Goal: Task Accomplishment & Management: Manage account settings

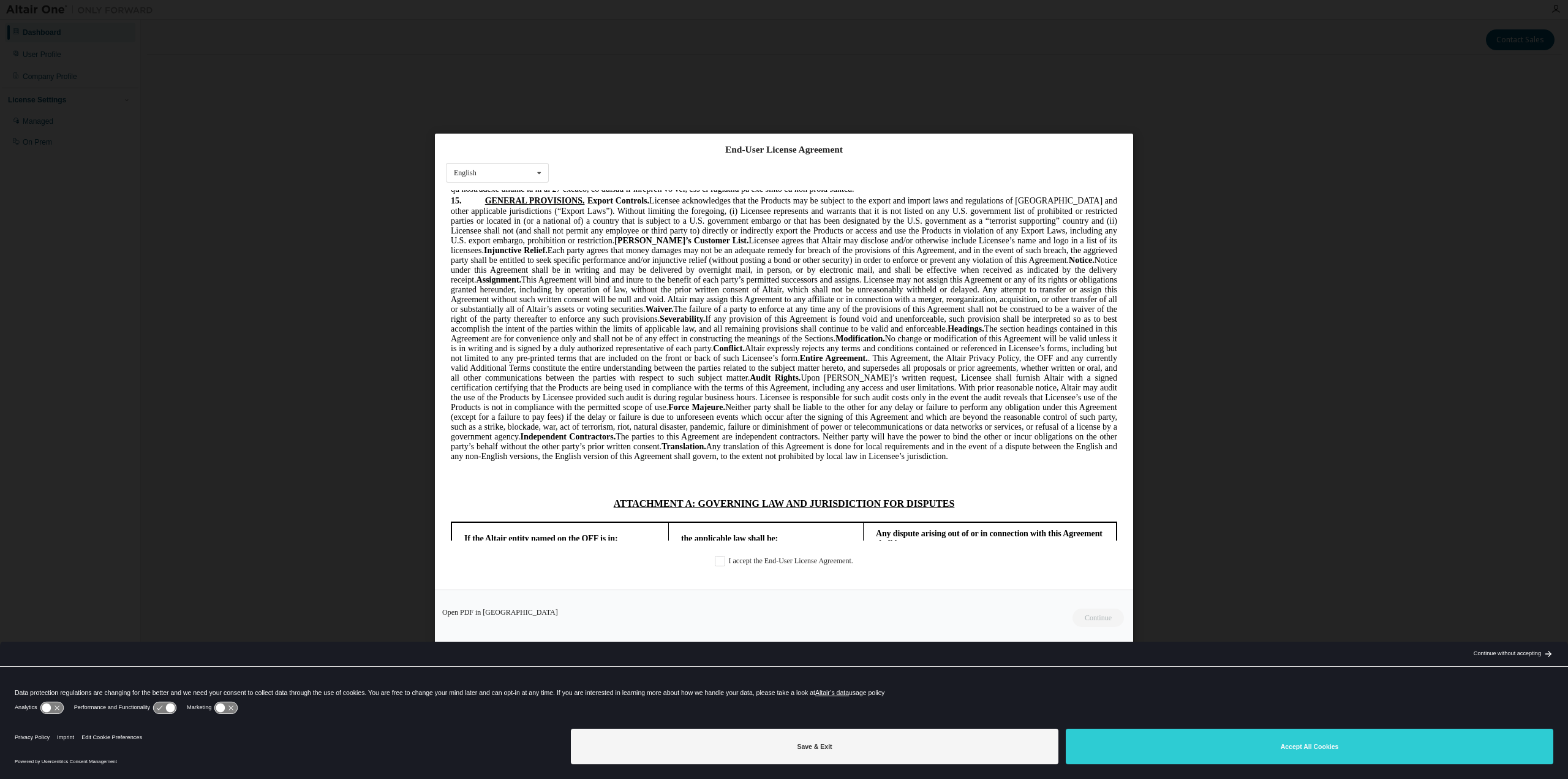
scroll to position [3007, 0]
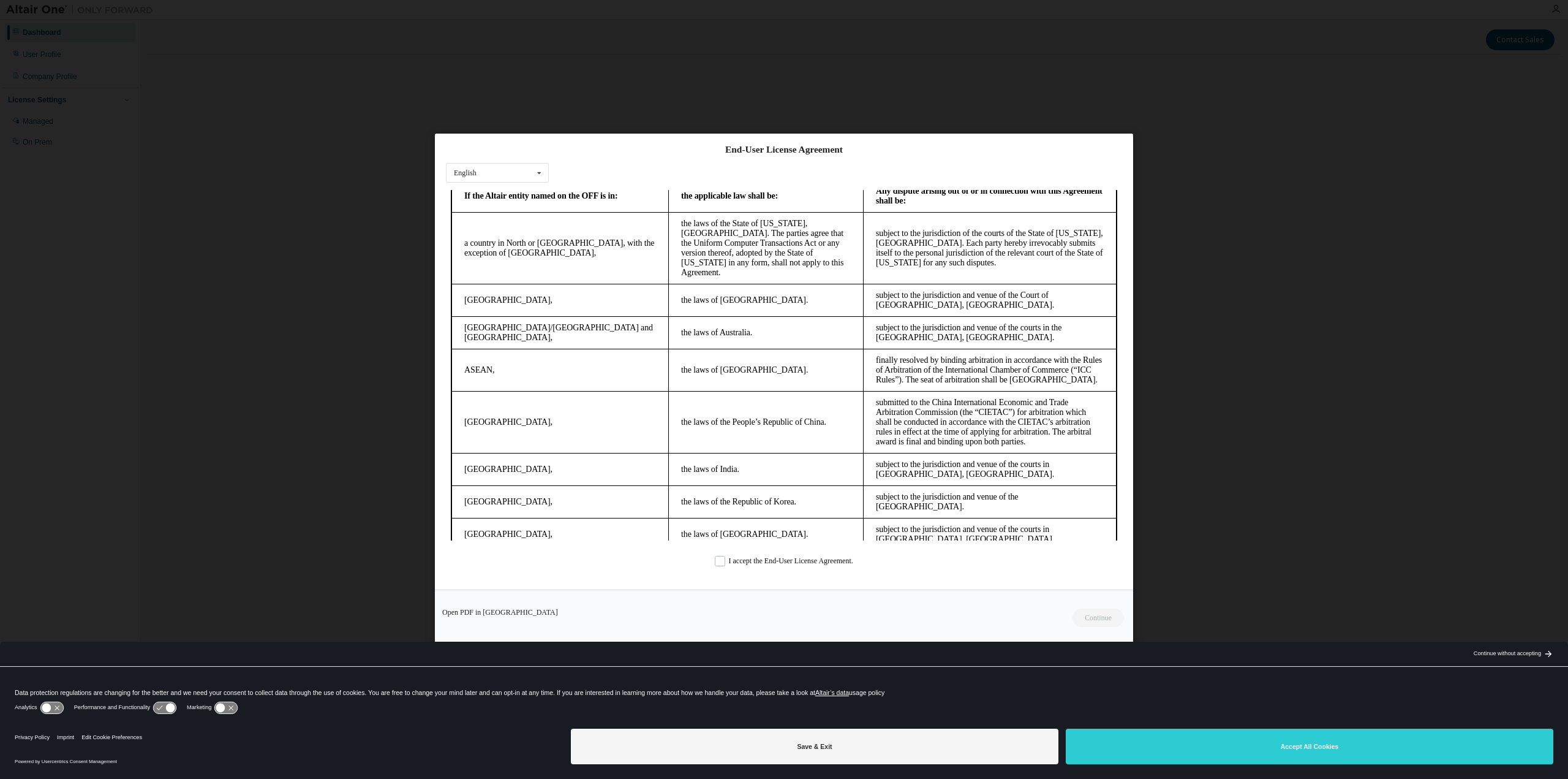
click at [752, 562] on label "I accept the End-User License Agreement." at bounding box center [784, 561] width 138 height 11
click at [1080, 614] on button "Continue" at bounding box center [1098, 617] width 52 height 18
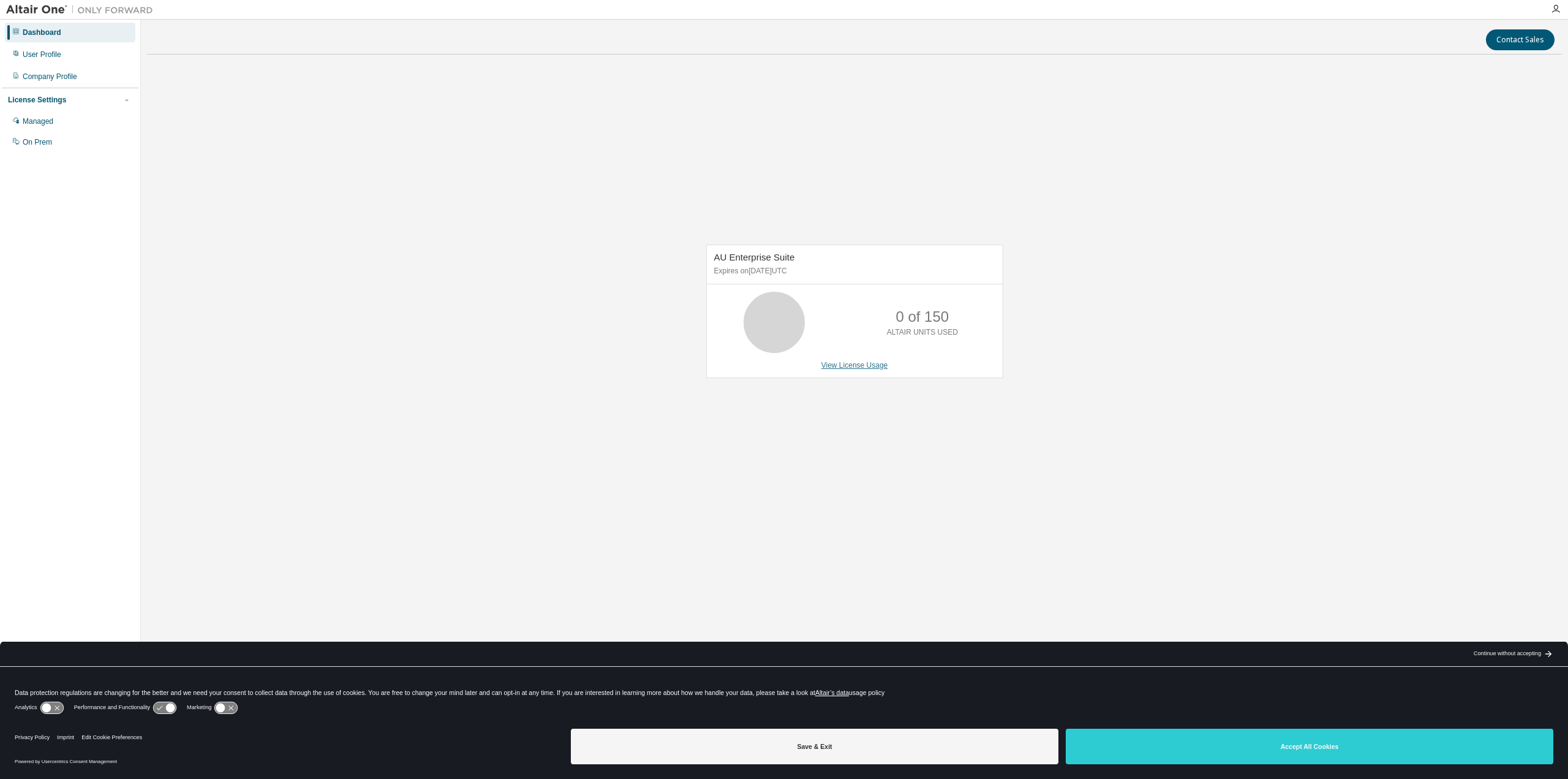
click at [851, 364] on link "View License Usage" at bounding box center [855, 364] width 67 height 8
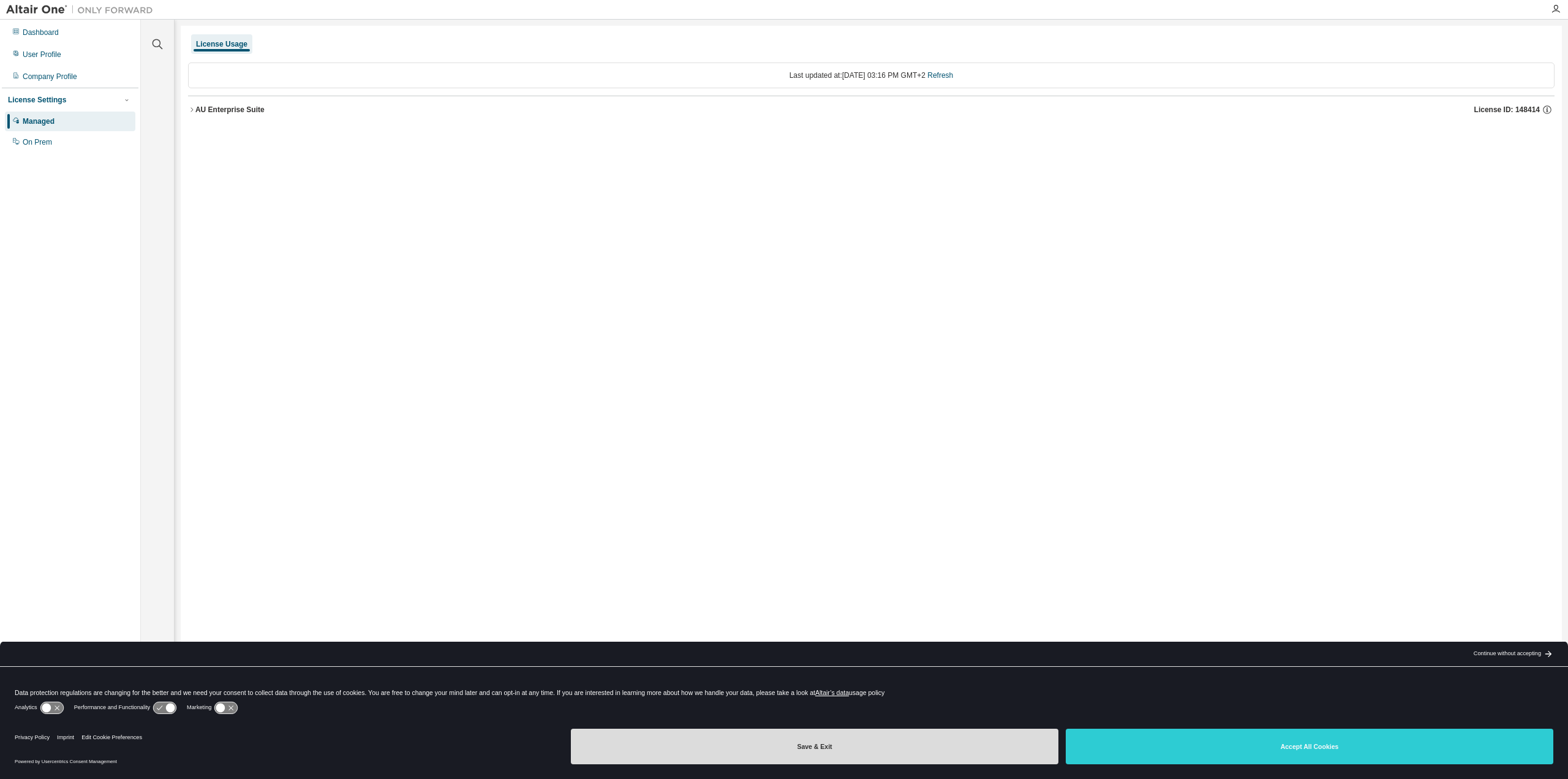
click at [855, 741] on button "Save & Exit" at bounding box center [815, 746] width 488 height 35
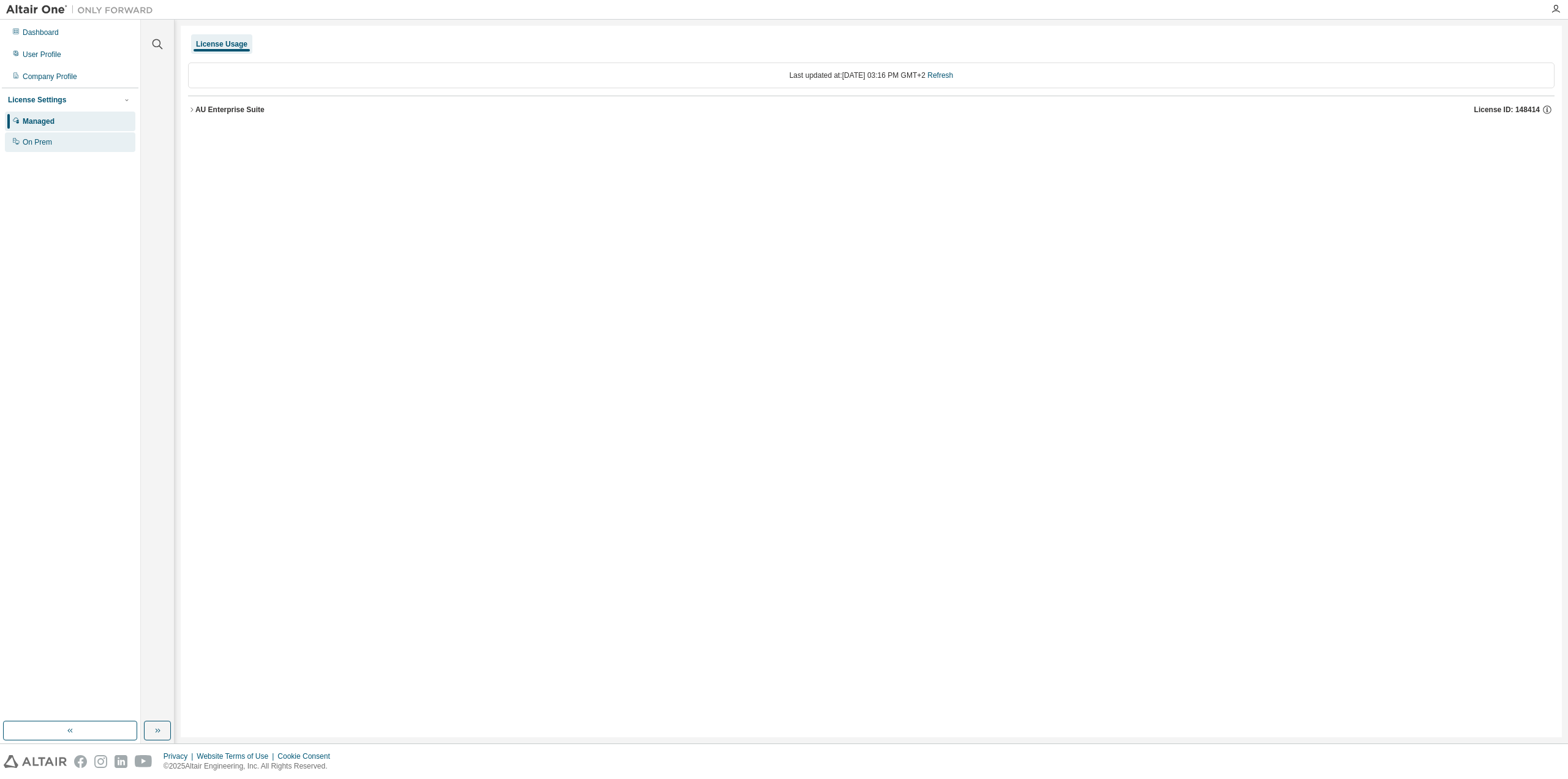
click at [52, 148] on div "On Prem" at bounding box center [70, 142] width 130 height 20
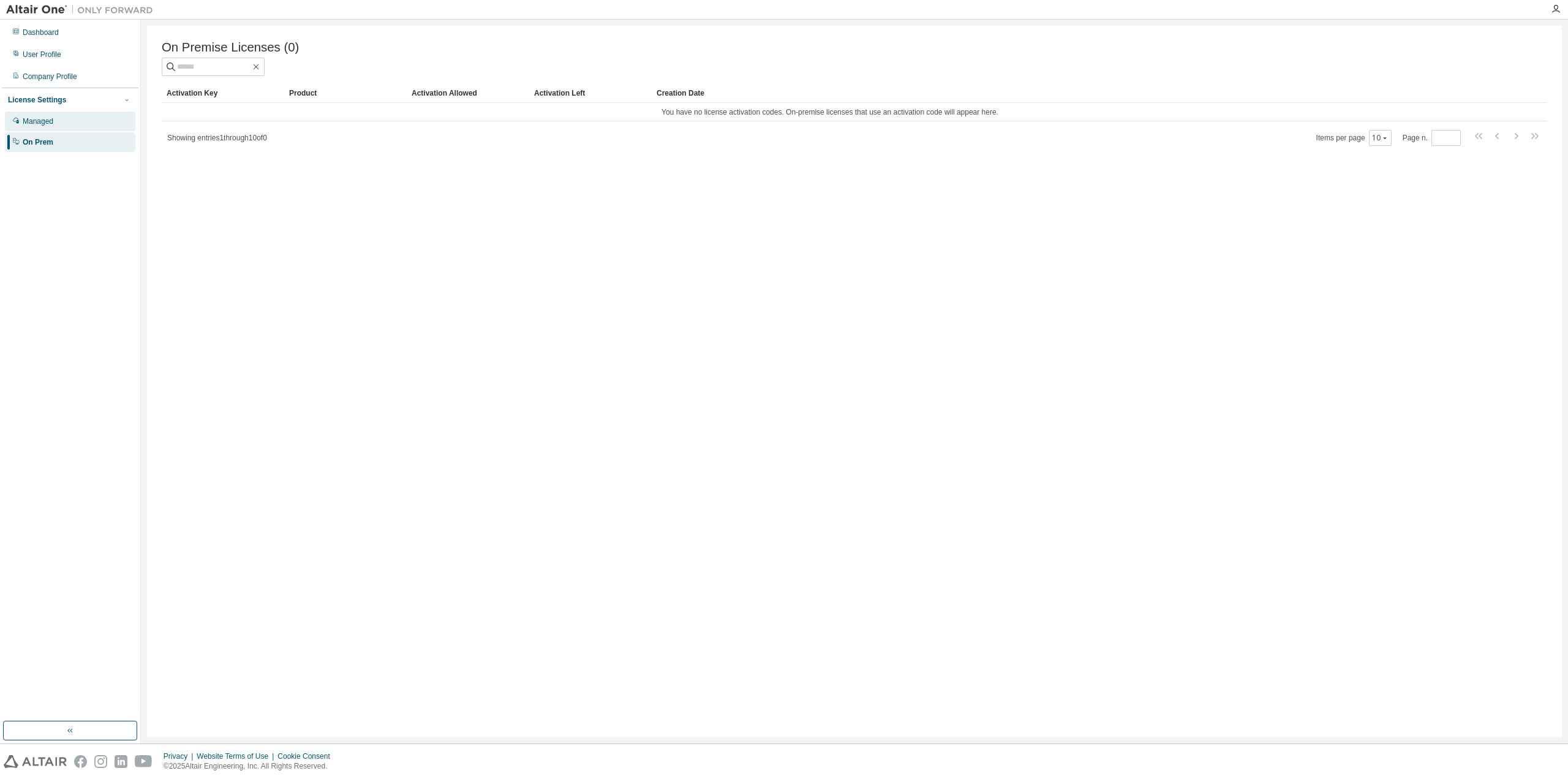
click at [59, 124] on div "Managed" at bounding box center [70, 121] width 130 height 20
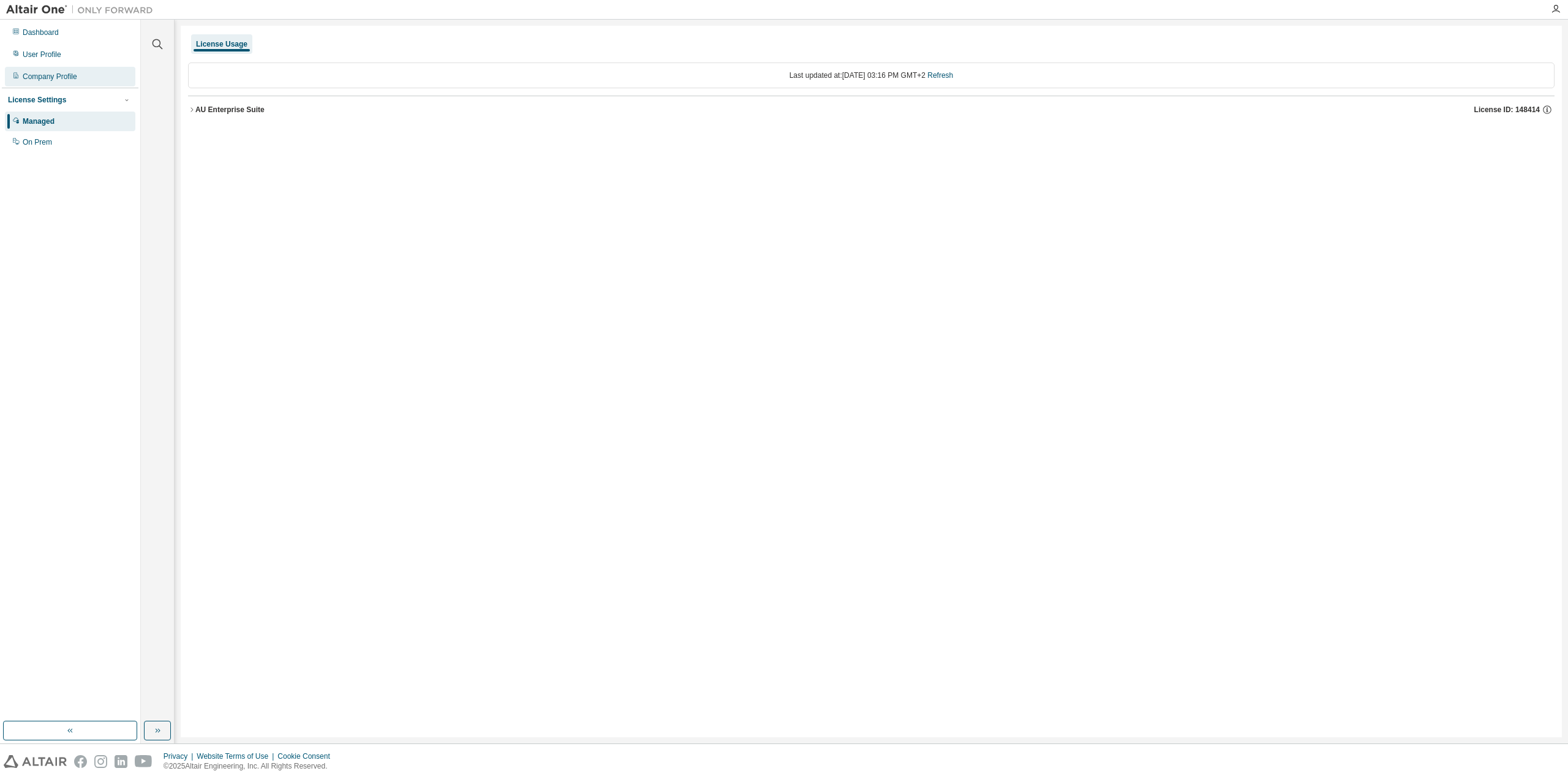
click at [71, 71] on div "Company Profile" at bounding box center [70, 77] width 130 height 20
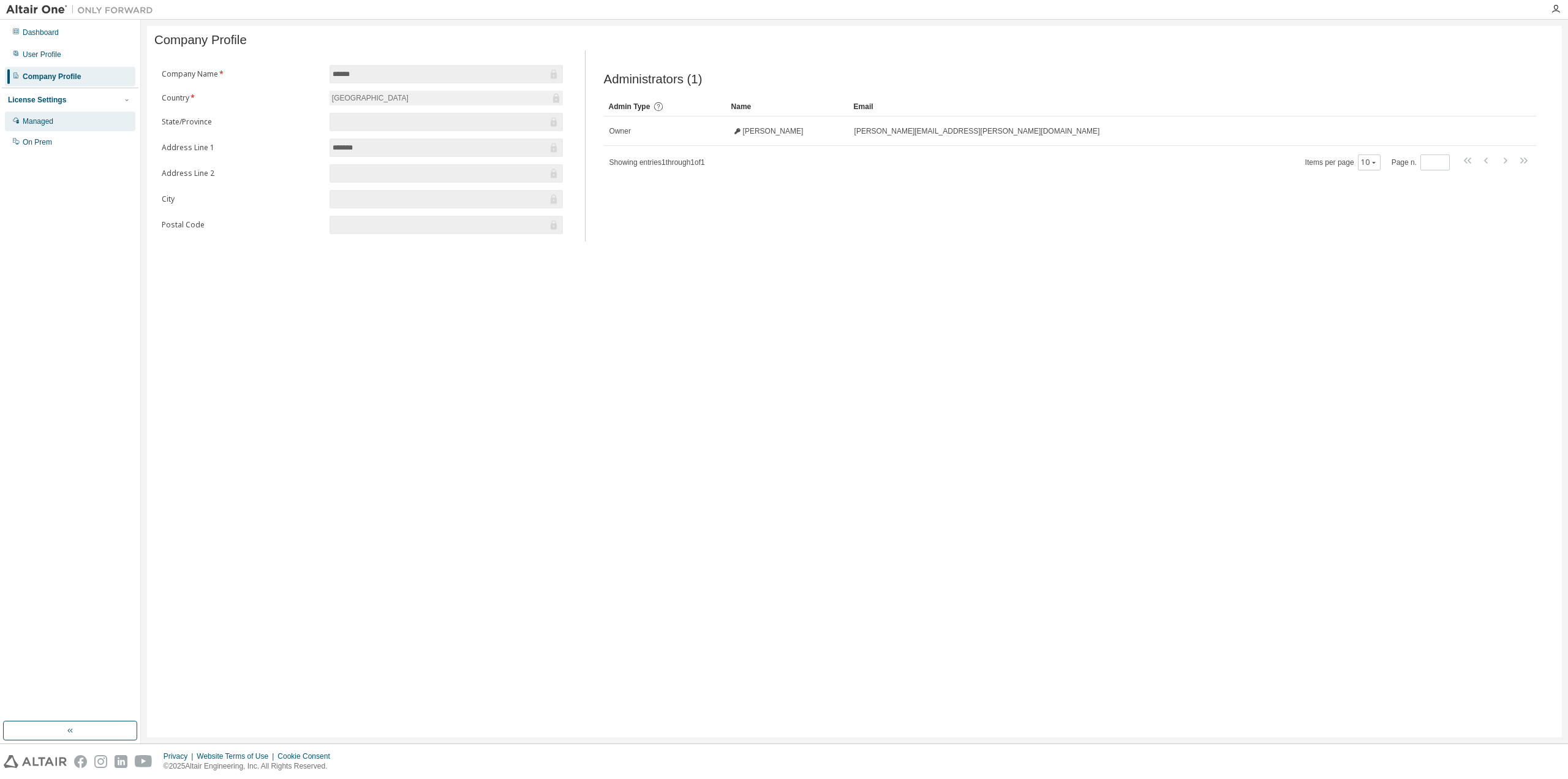
click at [59, 121] on div "Managed" at bounding box center [70, 121] width 130 height 20
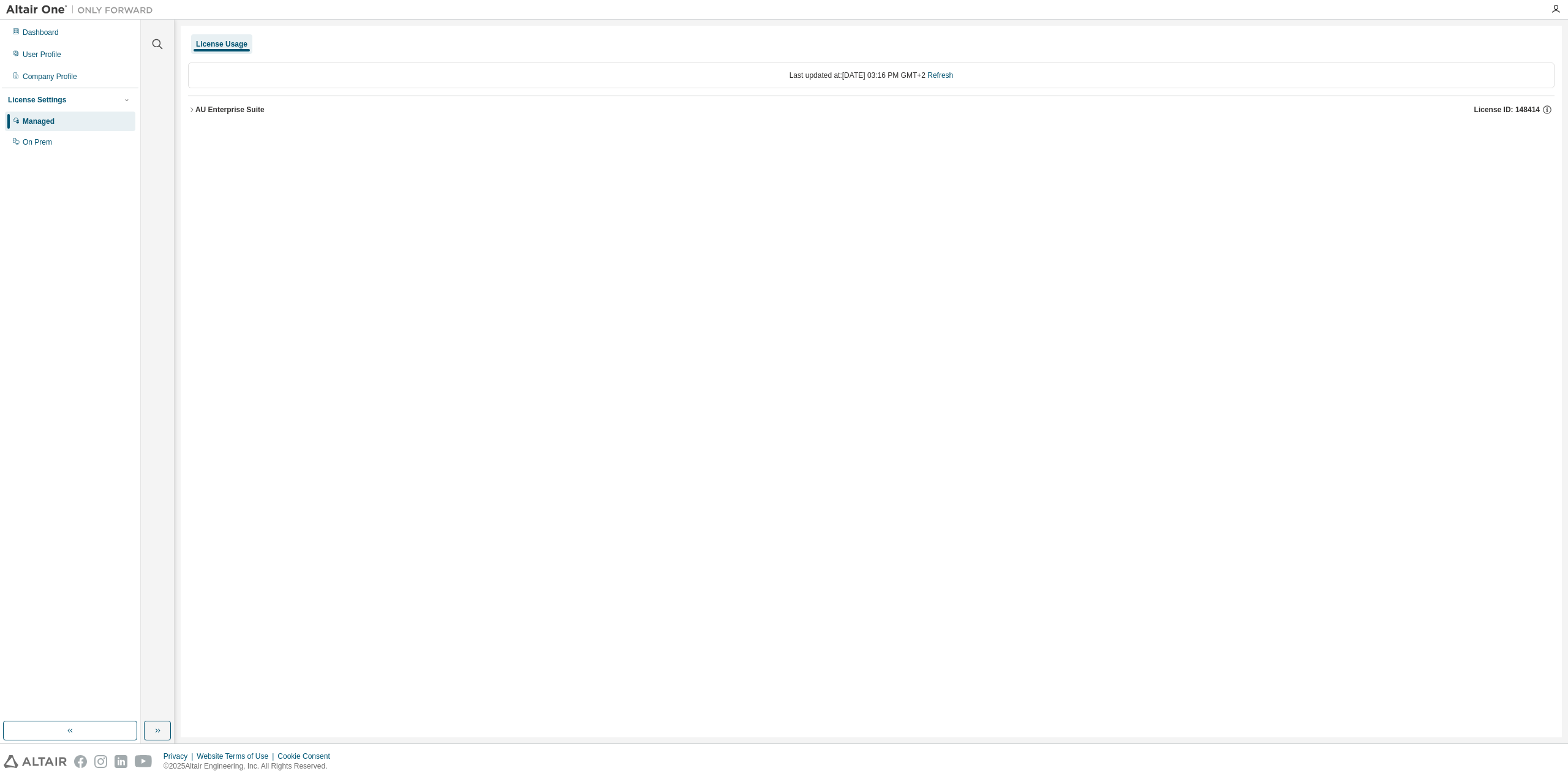
click at [195, 109] on icon "button" at bounding box center [192, 109] width 7 height 7
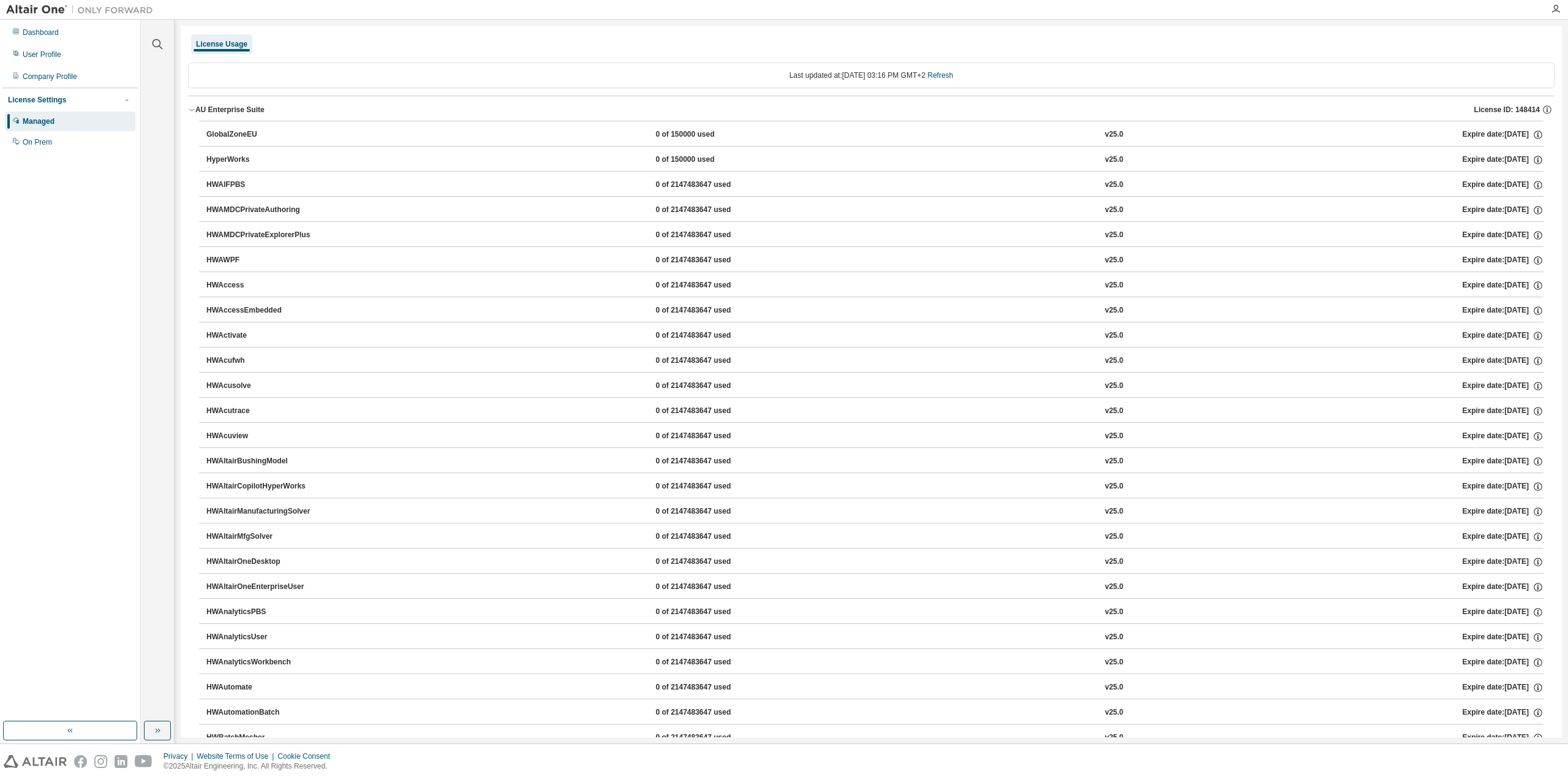
click at [197, 111] on div "AU Enterprise Suite" at bounding box center [230, 109] width 70 height 10
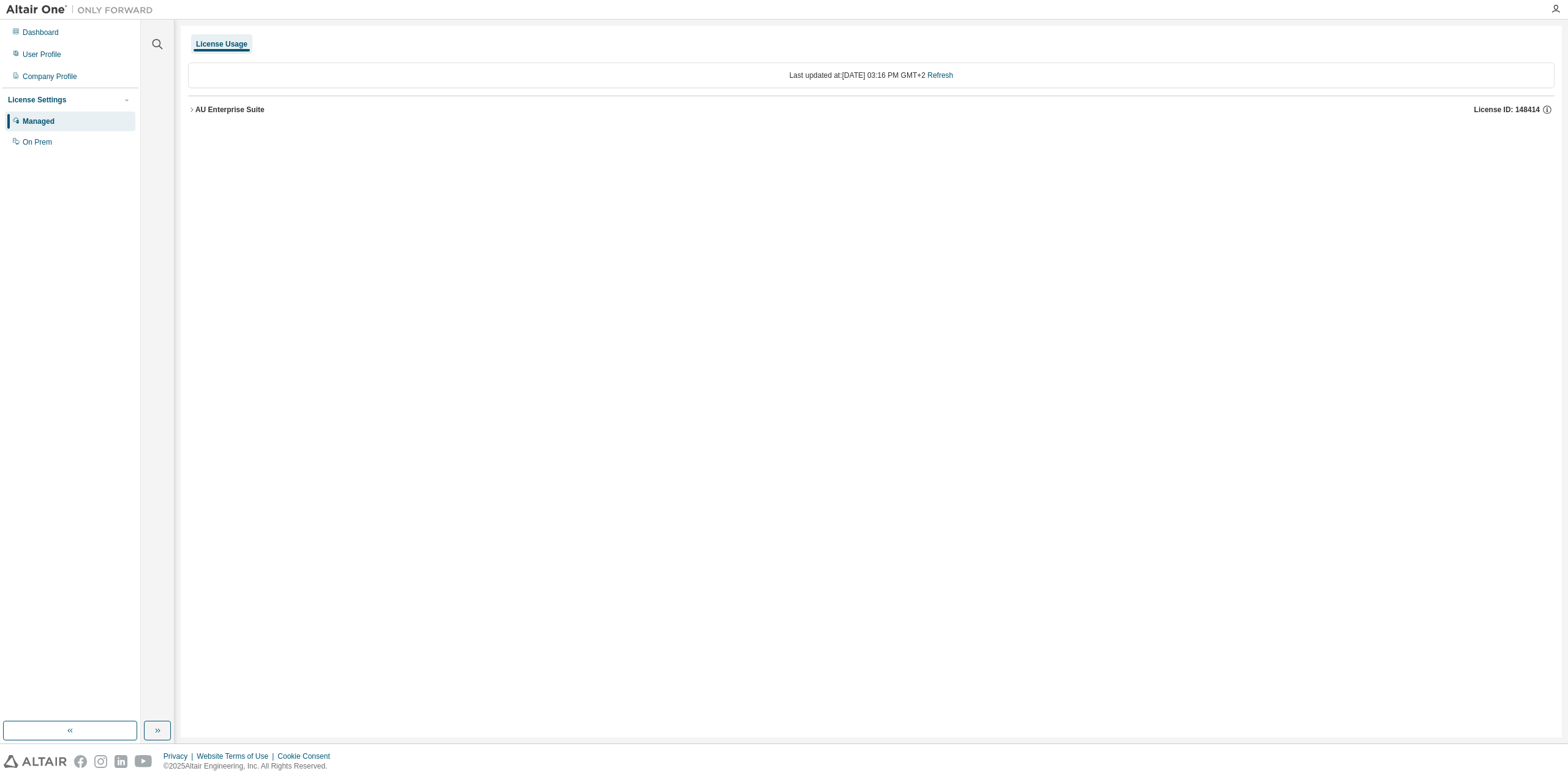
click at [235, 41] on div "License Usage" at bounding box center [221, 43] width 52 height 10
click at [67, 52] on div "User Profile" at bounding box center [70, 54] width 130 height 20
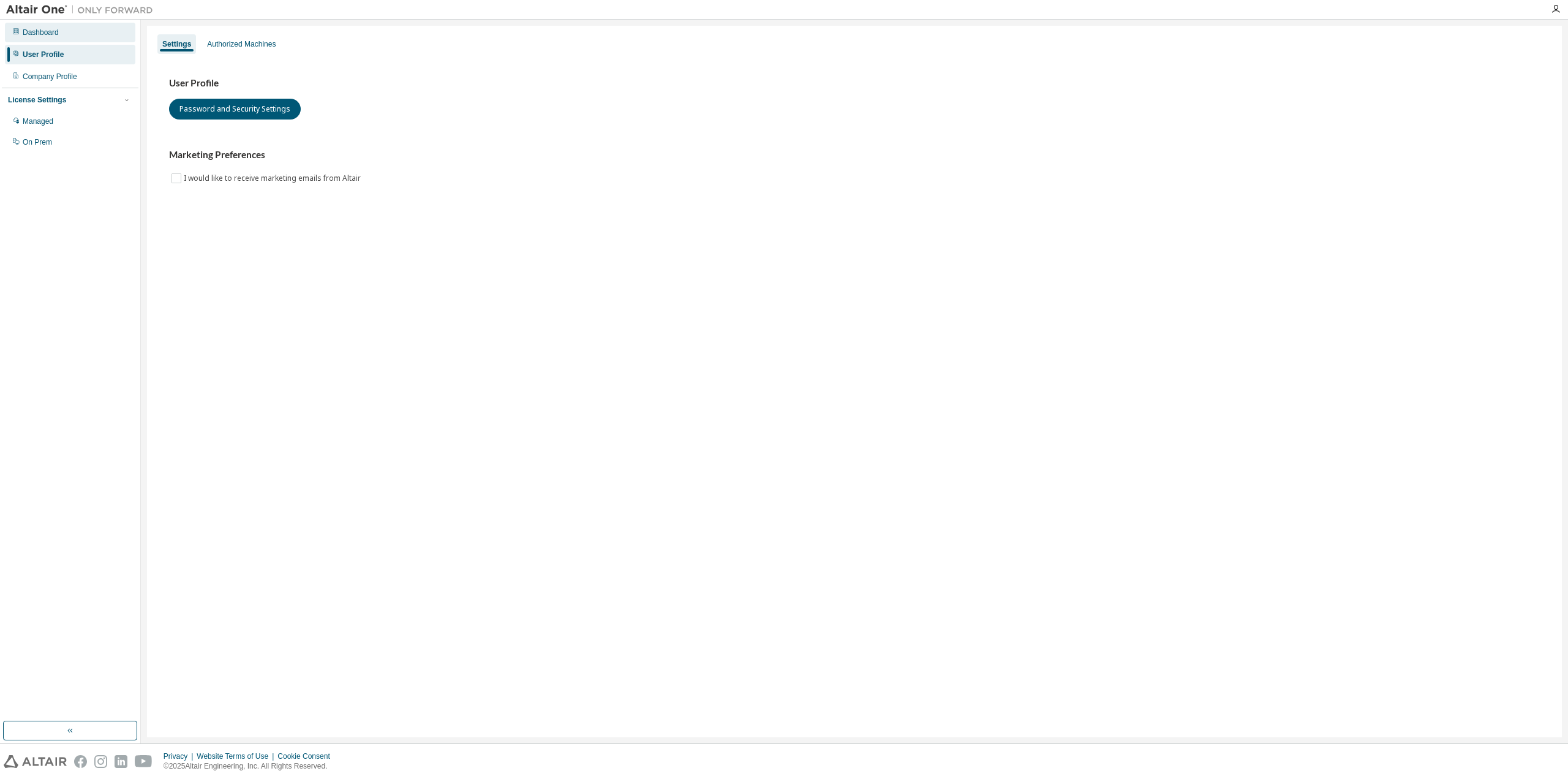
click at [73, 37] on div "Dashboard" at bounding box center [70, 33] width 130 height 20
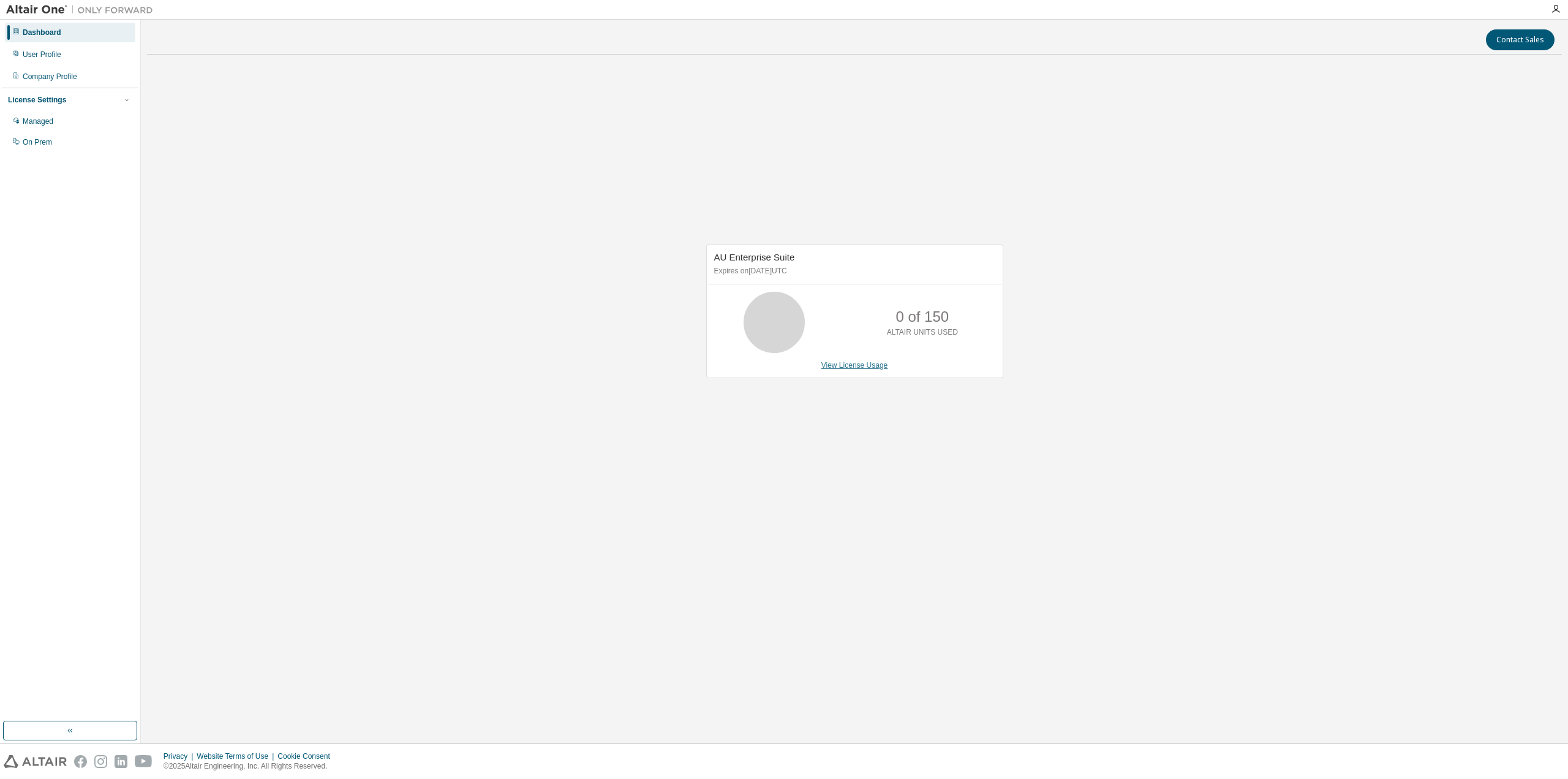
click at [855, 364] on link "View License Usage" at bounding box center [855, 364] width 67 height 8
drag, startPoint x: 841, startPoint y: 272, endPoint x: 808, endPoint y: 225, distance: 57.4
click at [689, 239] on div "AU Enterprise Suite Expires on September 15, 2025 UTC 0 of 150 ALTAIR UNITS USE…" at bounding box center [855, 317] width 1415 height 506
click at [1019, 192] on div "AU Enterprise Suite Expires on September 15, 2025 UTC 0 of 150 ALTAIR UNITS USE…" at bounding box center [855, 317] width 1415 height 506
click at [90, 54] on div "User Profile" at bounding box center [70, 54] width 130 height 20
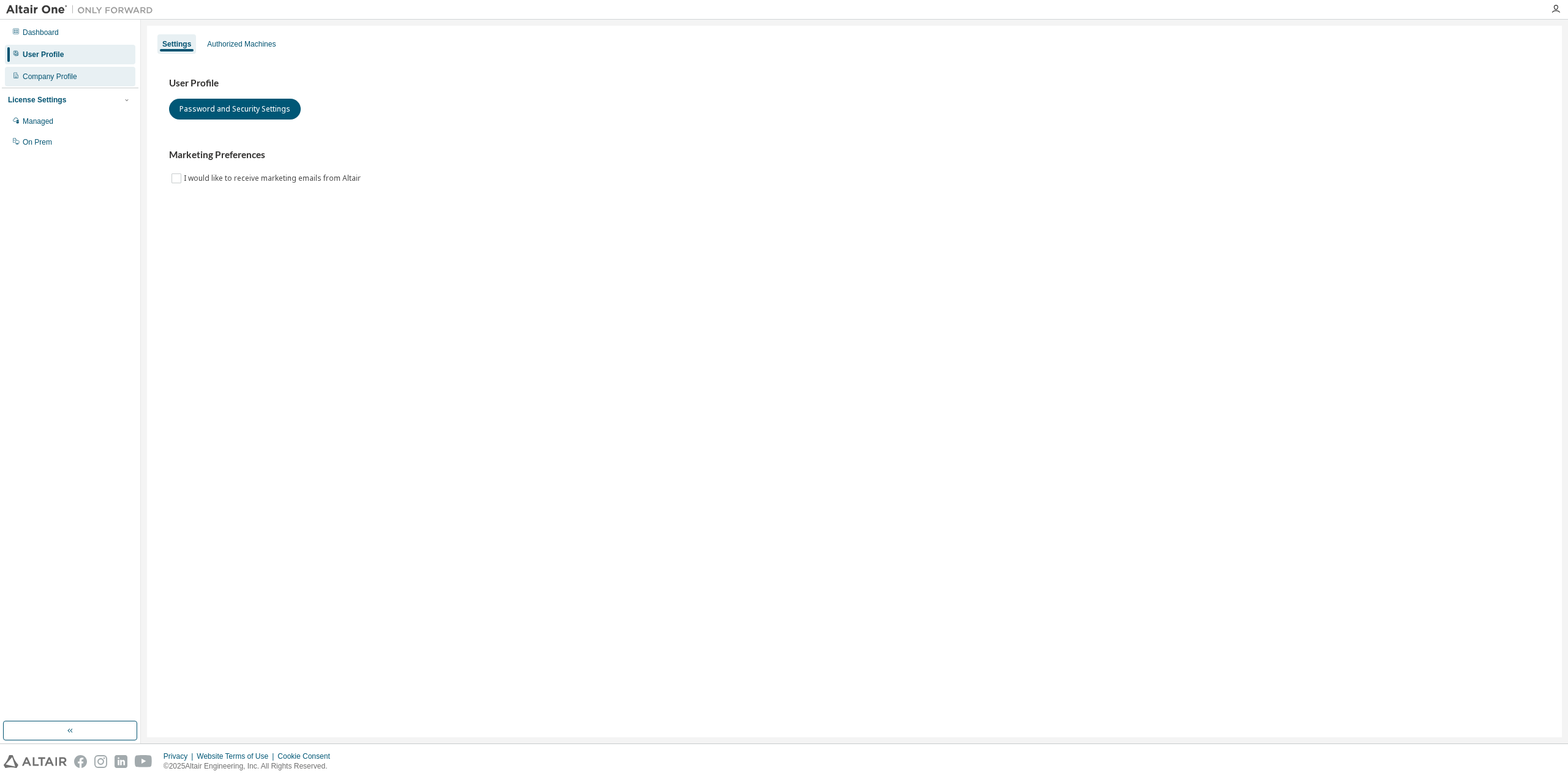
click at [76, 77] on div "Company Profile" at bounding box center [50, 76] width 54 height 10
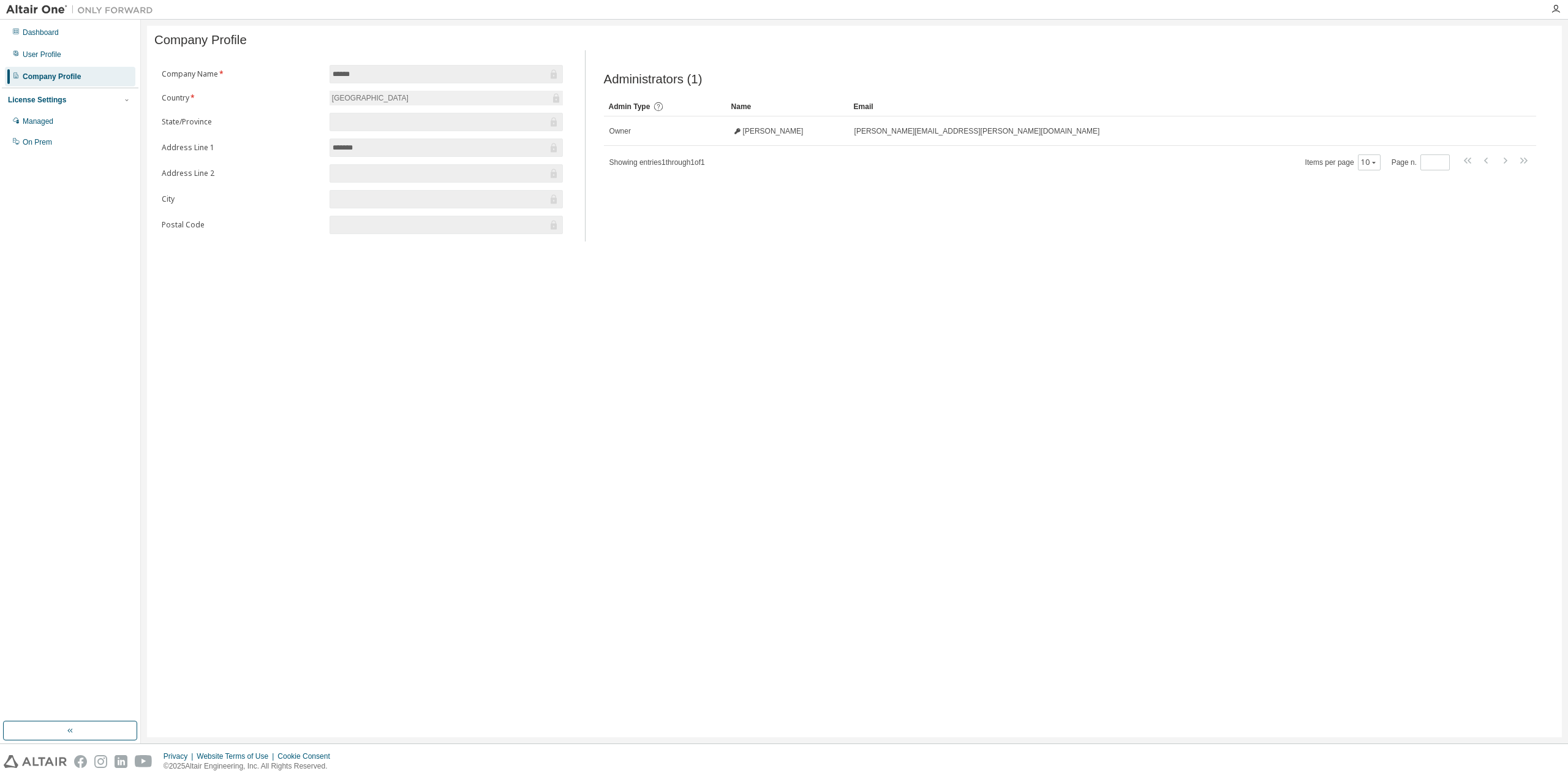
click at [61, 99] on div "License Settings" at bounding box center [70, 99] width 125 height 11
click at [51, 118] on div "Managed" at bounding box center [38, 121] width 31 height 10
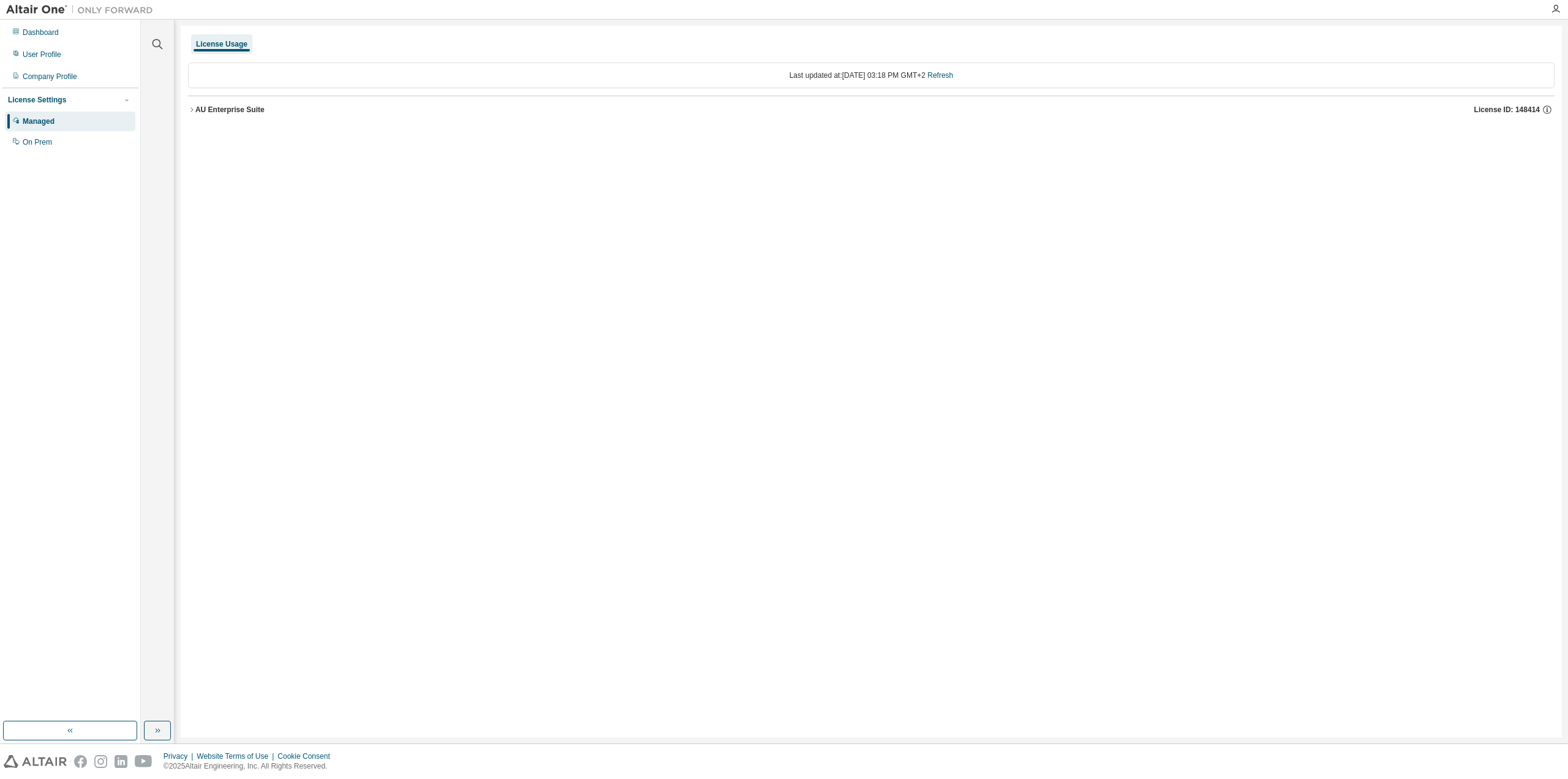
click at [191, 111] on icon "button" at bounding box center [192, 109] width 7 height 7
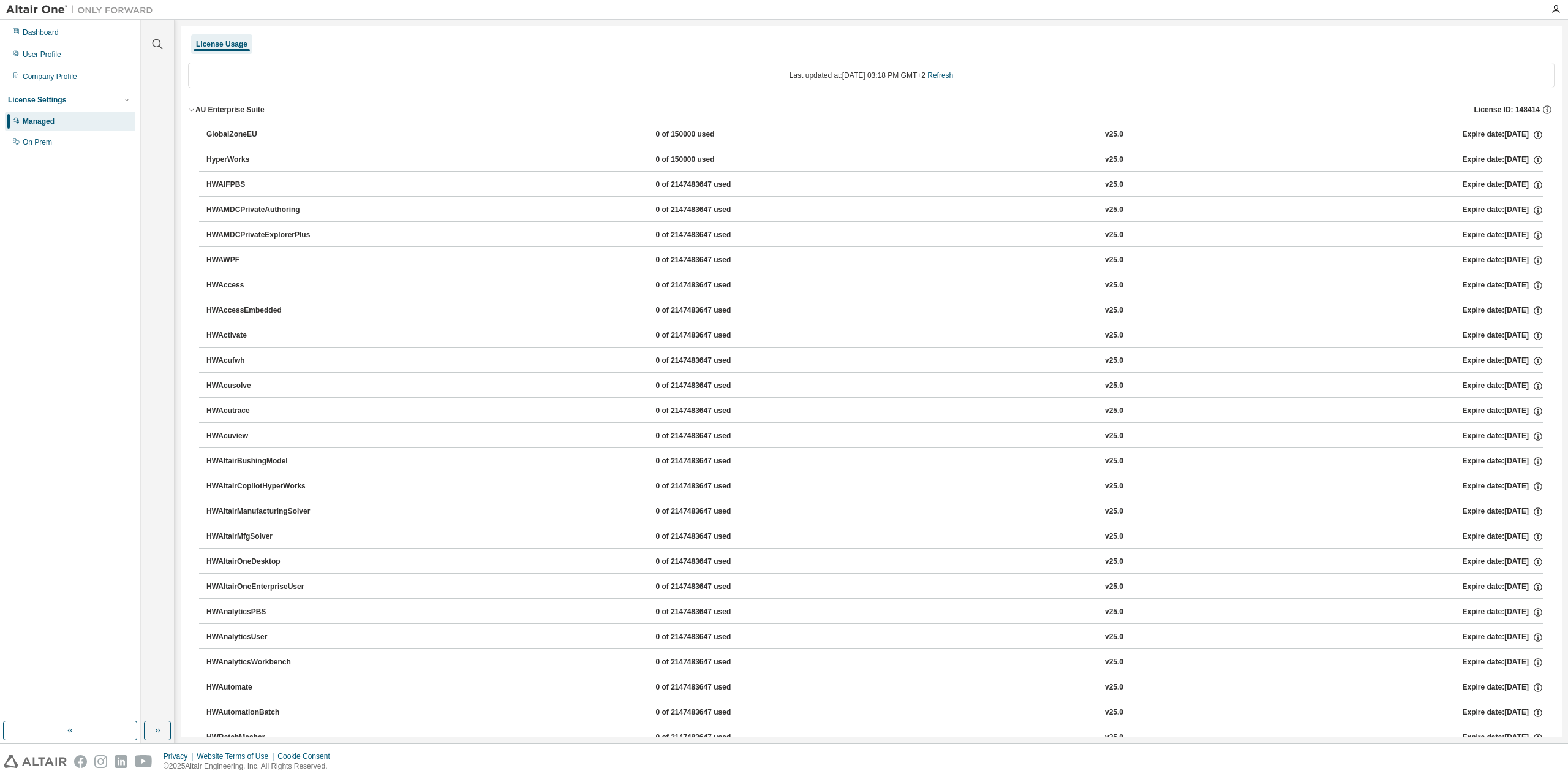
click at [781, 83] on div "Last updated at: Thu 2025-08-14 03:18 PM GMT+2 Refresh" at bounding box center [871, 75] width 1366 height 25
click at [238, 72] on div "Last updated at: Thu 2025-08-14 03:18 PM GMT+2 Refresh" at bounding box center [871, 75] width 1366 height 25
click at [235, 135] on div "GlobalZoneEU" at bounding box center [261, 135] width 110 height 11
click at [1538, 133] on icon "button" at bounding box center [1538, 132] width 1 height 1
click at [1533, 132] on icon "button" at bounding box center [1538, 135] width 11 height 11
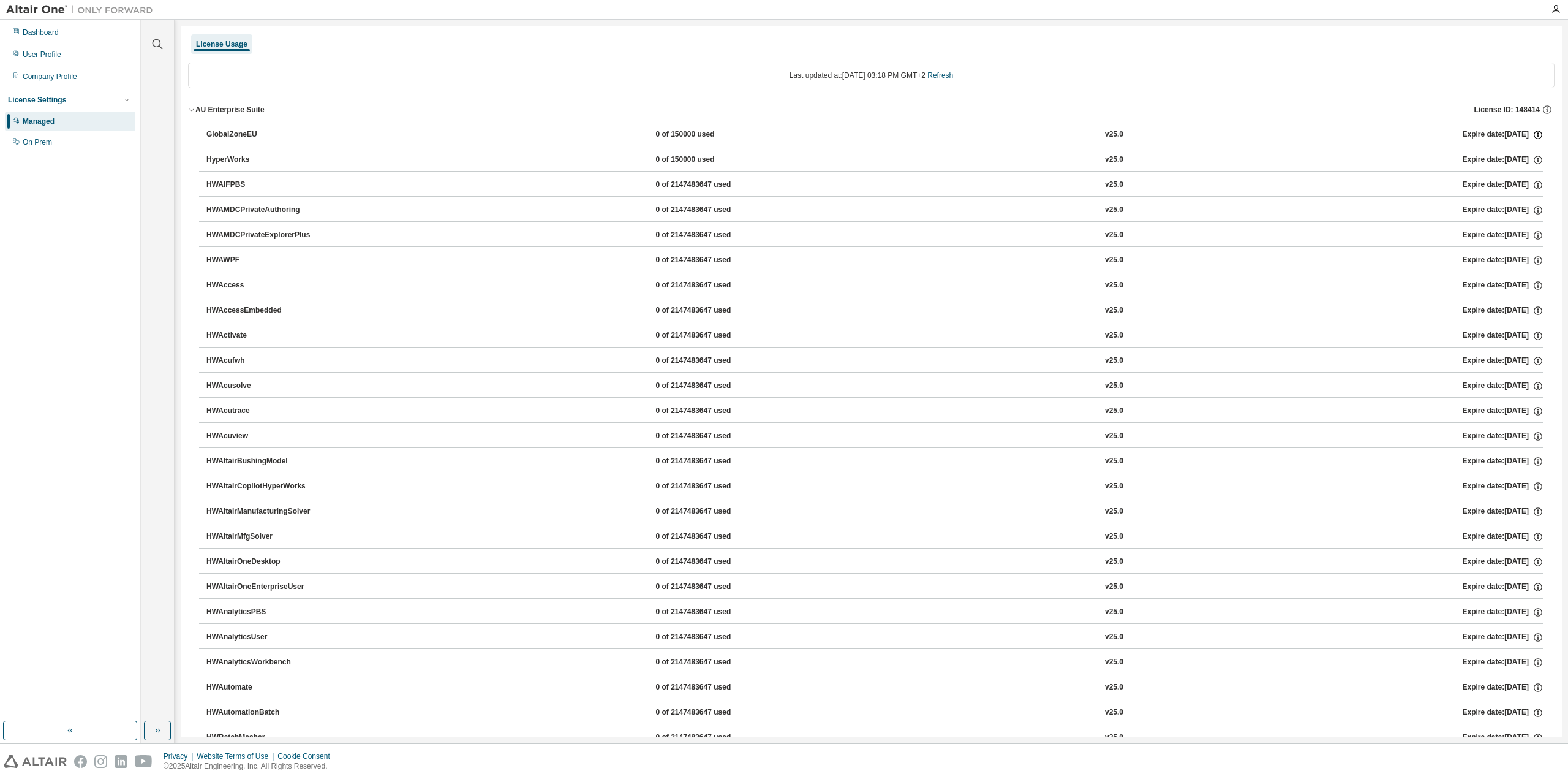
click at [1533, 132] on icon "button" at bounding box center [1538, 135] width 11 height 11
click at [1544, 108] on icon "button" at bounding box center [1547, 109] width 11 height 11
click at [1454, 41] on div "License Usage" at bounding box center [871, 44] width 1366 height 22
click at [1556, 8] on icon "button" at bounding box center [1555, 9] width 10 height 10
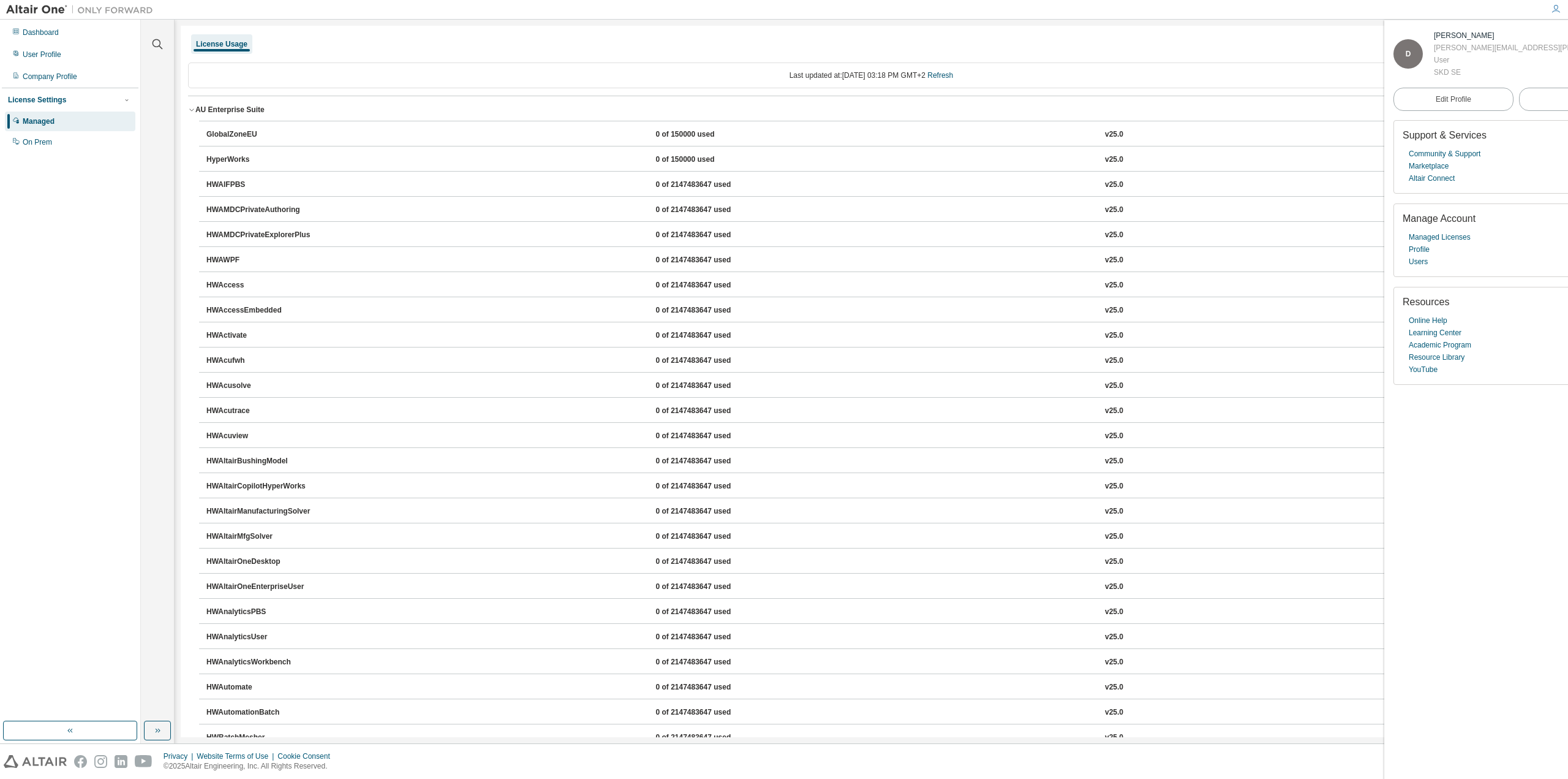
click at [1556, 8] on icon "button" at bounding box center [1555, 9] width 10 height 10
